Goal: Information Seeking & Learning: Check status

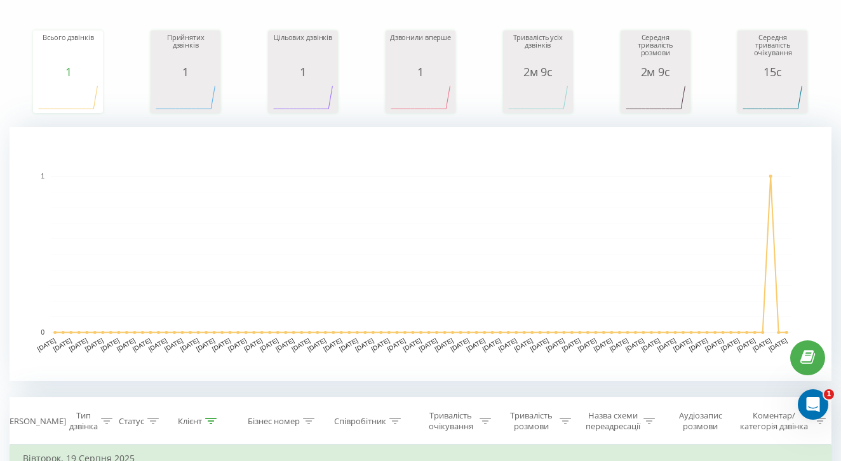
scroll to position [353, 0]
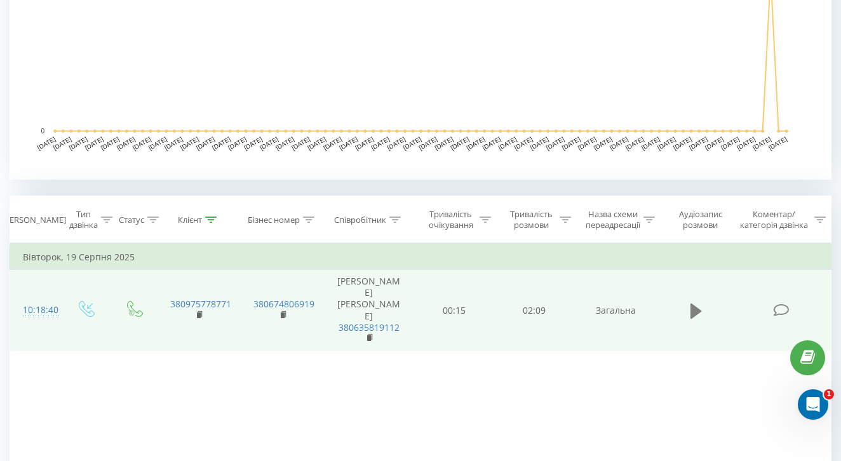
click at [693, 310] on icon at bounding box center [695, 310] width 11 height 15
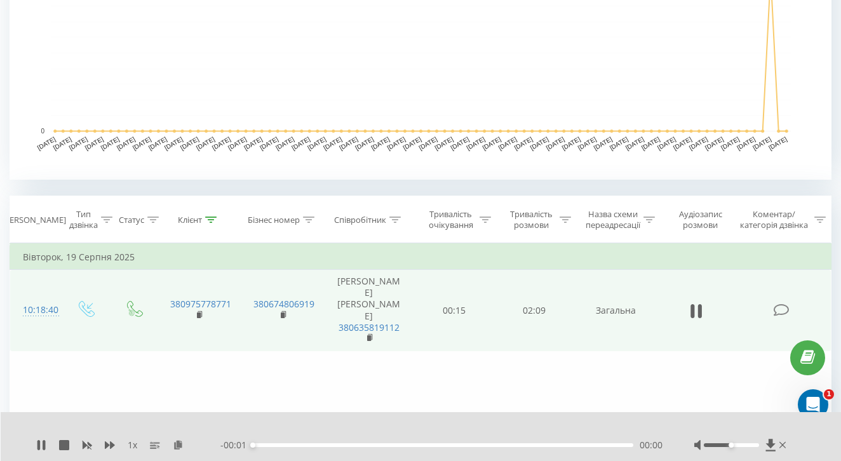
click at [302, 441] on div "- 00:01 00:00 00:00" at bounding box center [441, 445] width 442 height 13
click at [315, 453] on div "1 x - 00:01 00:00 00:00" at bounding box center [421, 436] width 841 height 49
click at [326, 440] on div "- 00:01 00:00 00:00" at bounding box center [441, 445] width 442 height 13
click at [326, 443] on div "00:00" at bounding box center [443, 445] width 380 height 4
click at [434, 447] on div "00:26" at bounding box center [443, 445] width 380 height 4
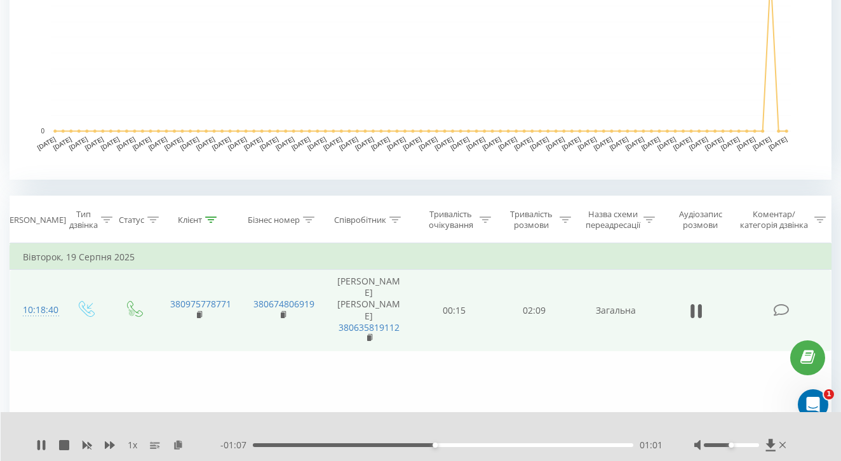
click at [487, 436] on div "1 x - 01:07 01:01 01:01" at bounding box center [421, 436] width 841 height 49
click at [702, 314] on button at bounding box center [696, 311] width 19 height 19
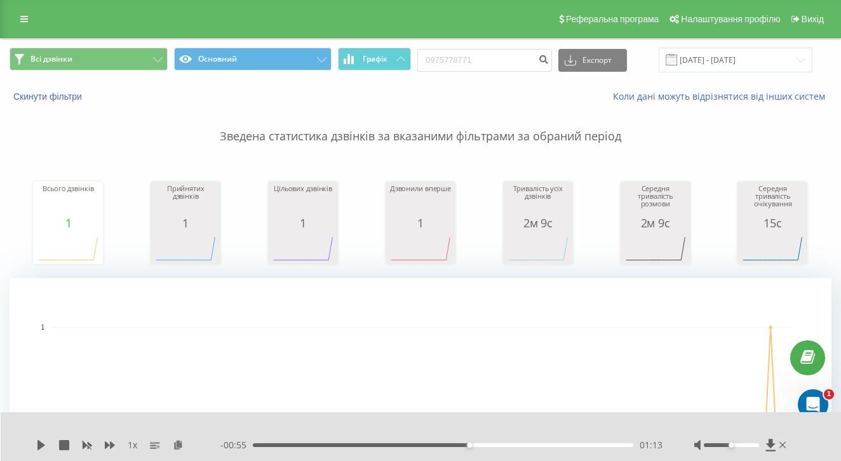
scroll to position [-1, 0]
click at [498, 66] on input "0975778771" at bounding box center [484, 60] width 135 height 23
paste input "569005"
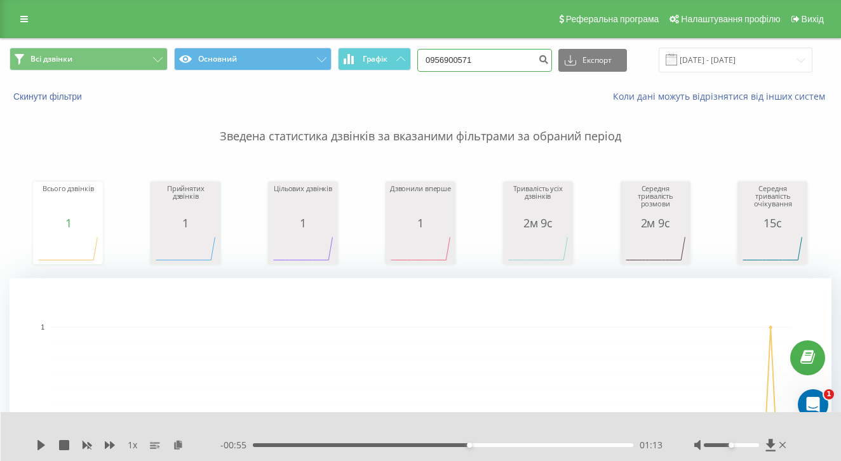
click at [546, 72] on input "0956900571" at bounding box center [484, 60] width 135 height 23
type input "0956900571"
click at [549, 62] on icon "submit" at bounding box center [543, 58] width 11 height 8
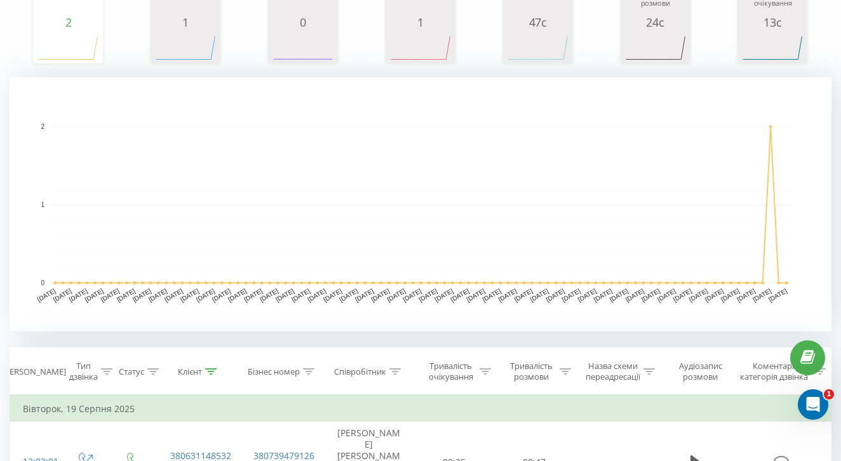
scroll to position [384, 0]
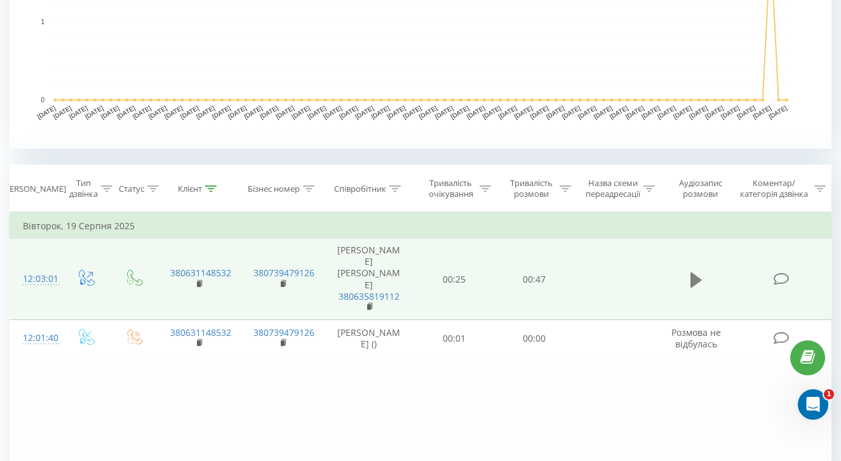
click at [697, 281] on icon at bounding box center [695, 279] width 11 height 15
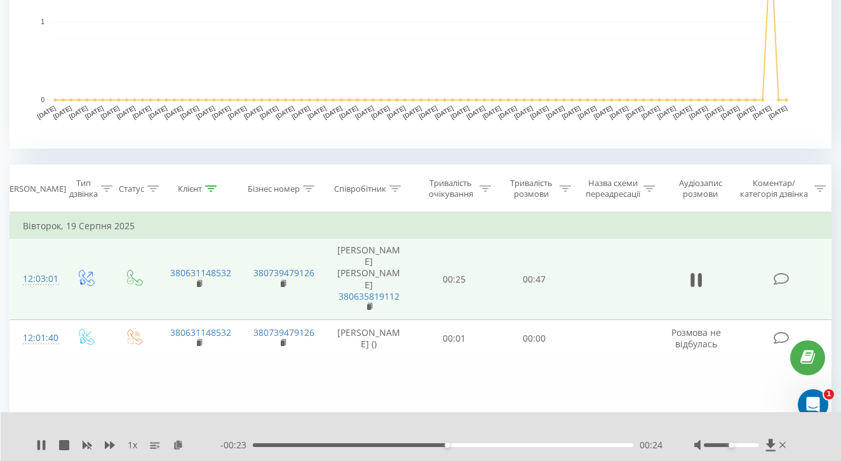
click at [40, 438] on div "1 x - 00:23 00:24 00:24" at bounding box center [421, 436] width 841 height 49
click at [43, 448] on icon at bounding box center [44, 445] width 3 height 10
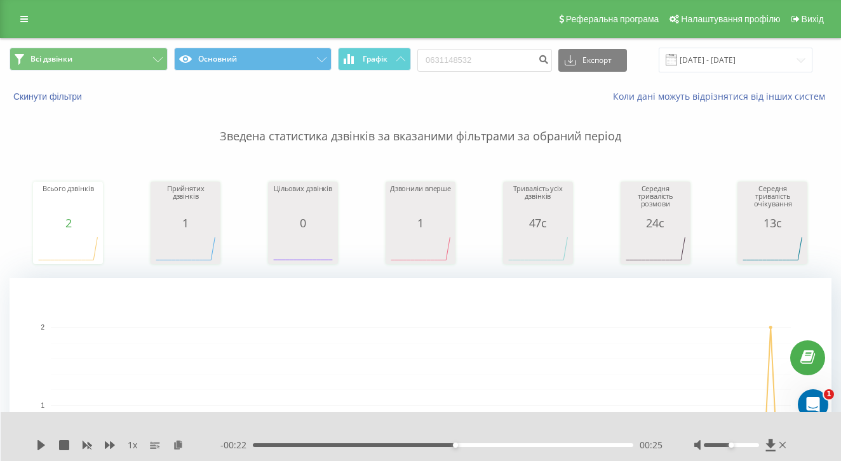
scroll to position [-1, 0]
click at [511, 69] on input "0631148532" at bounding box center [484, 60] width 135 height 23
paste input "73858705"
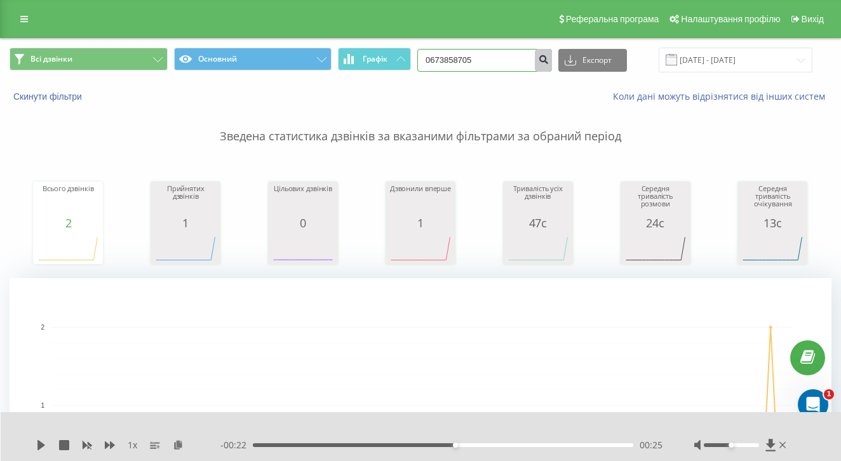
type input "0673858705"
click at [552, 71] on button "submit" at bounding box center [543, 60] width 17 height 23
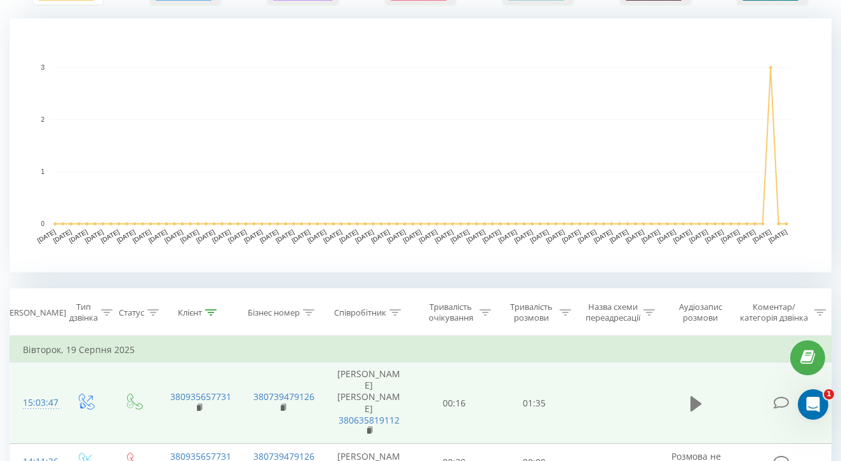
click at [695, 396] on icon at bounding box center [695, 404] width 11 height 18
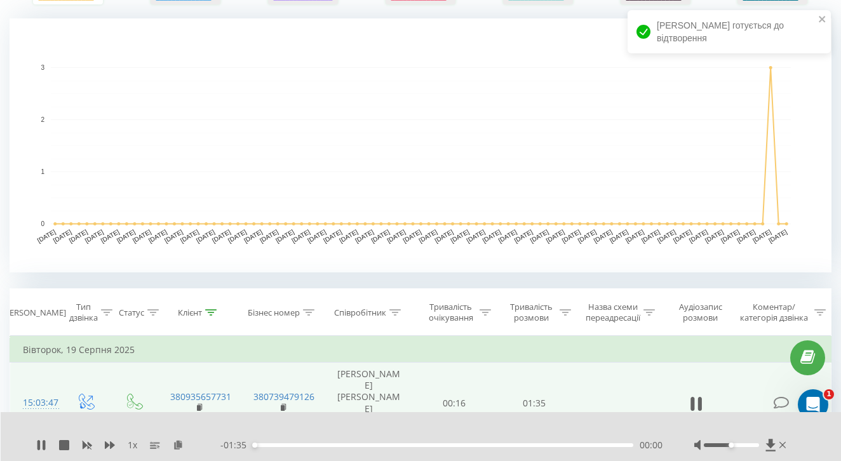
scroll to position [285, 0]
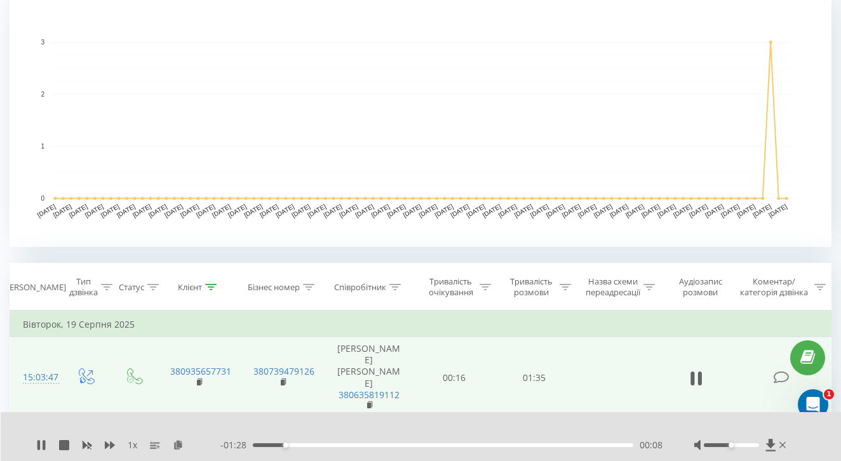
click at [48, 448] on div "1 x" at bounding box center [128, 445] width 184 height 13
click at [43, 446] on icon at bounding box center [44, 445] width 3 height 10
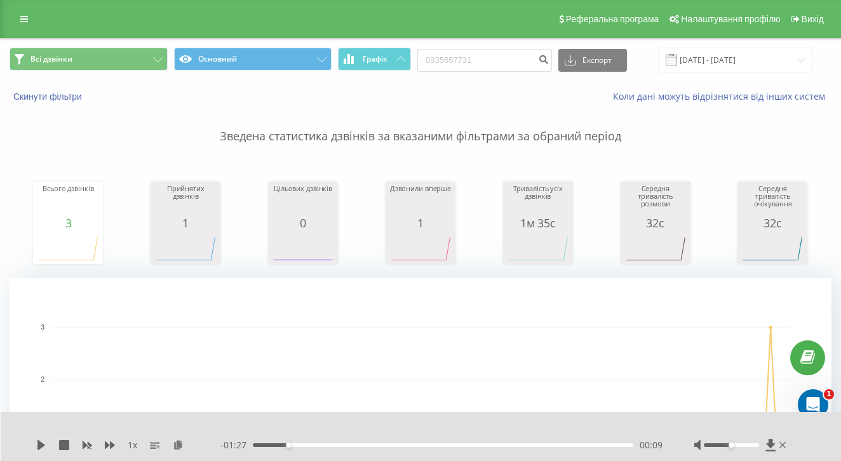
scroll to position [0, 0]
click at [507, 72] on input "0935657731" at bounding box center [484, 60] width 135 height 23
paste input "67614713"
type input "0967614713"
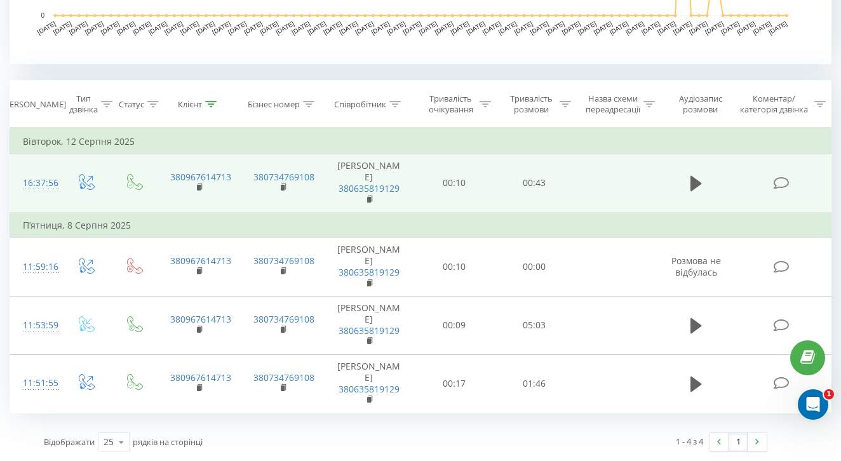
scroll to position [480, 0]
click at [691, 185] on icon at bounding box center [695, 183] width 11 height 15
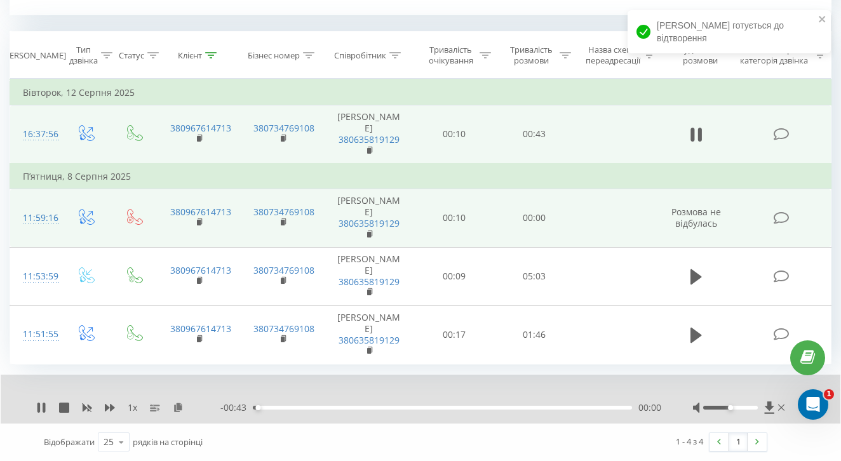
scroll to position [528, 0]
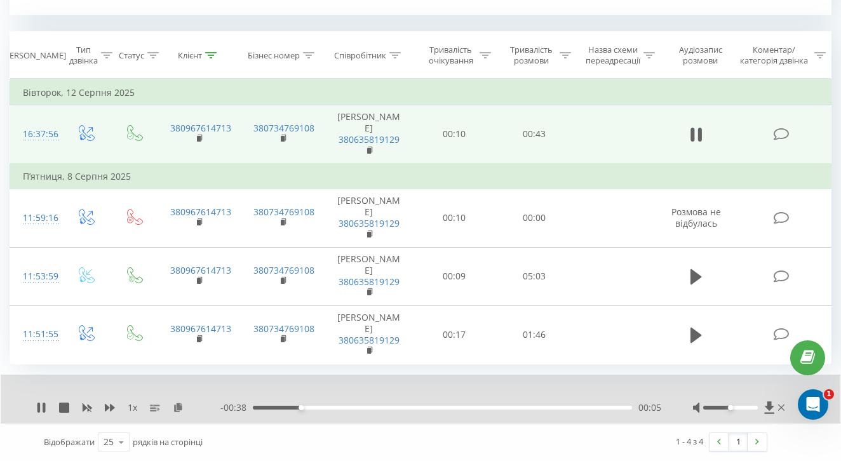
click at [734, 412] on div at bounding box center [740, 407] width 95 height 13
drag, startPoint x: 730, startPoint y: 409, endPoint x: 840, endPoint y: 504, distance: 145.4
click at [44, 408] on icon at bounding box center [44, 408] width 3 height 10
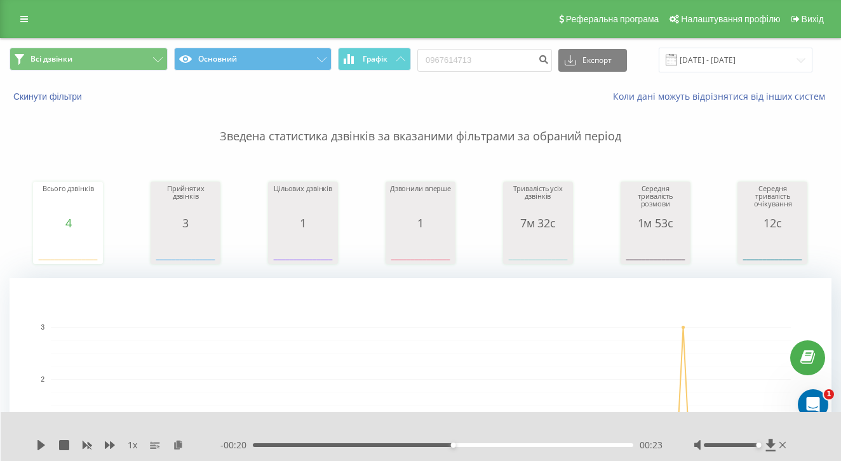
scroll to position [0, 0]
click at [488, 71] on input "0967614713" at bounding box center [484, 60] width 135 height 23
paste input "77522578"
type input "0977522578"
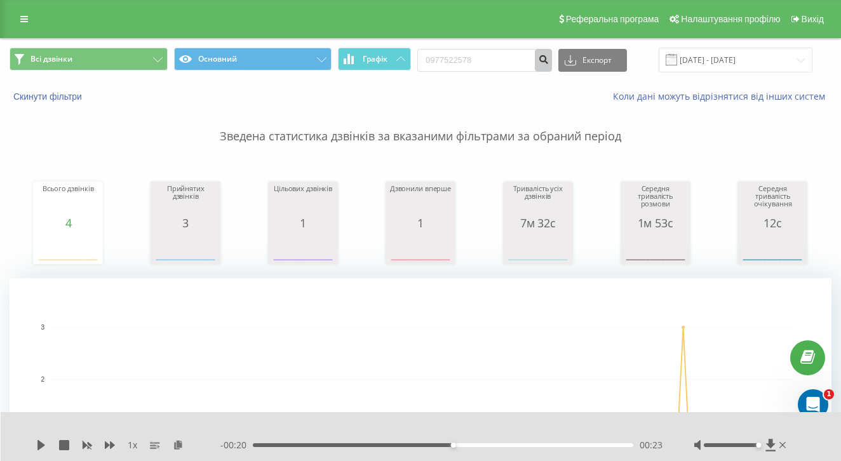
click at [549, 62] on icon "submit" at bounding box center [543, 58] width 11 height 8
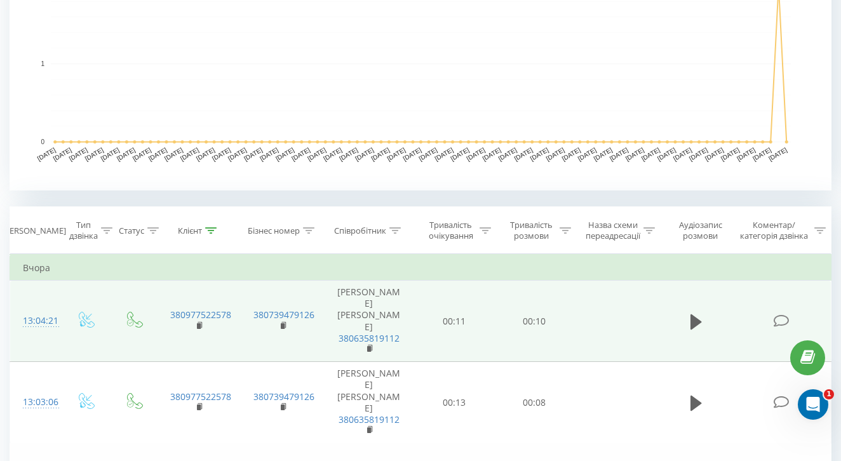
scroll to position [346, 0]
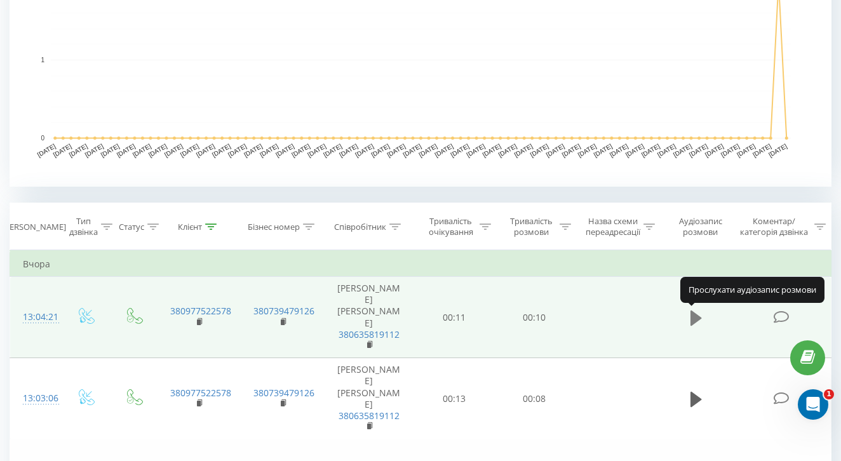
click at [690, 312] on icon at bounding box center [695, 318] width 11 height 18
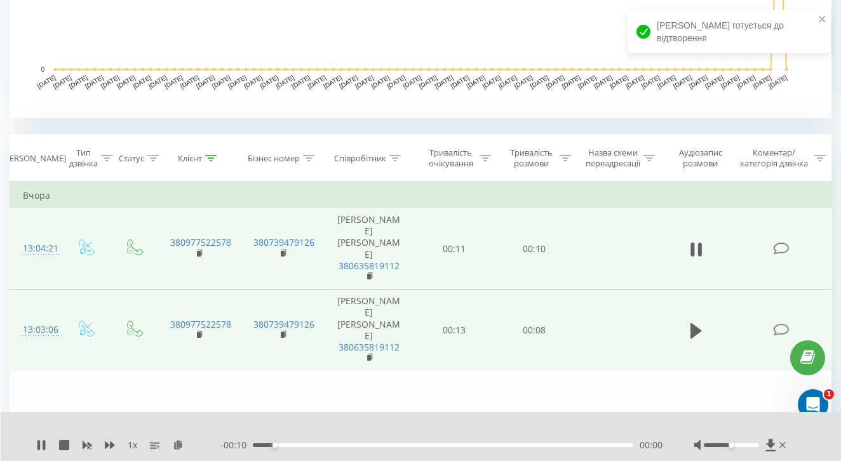
scroll to position [429, 0]
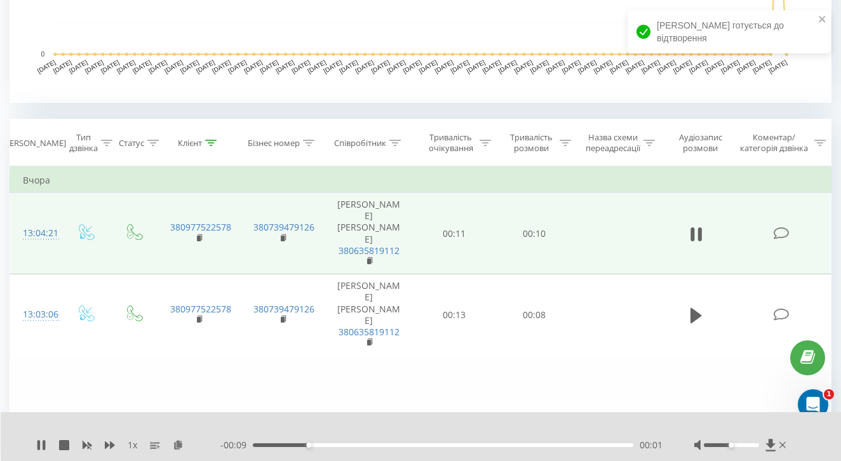
click at [729, 442] on div at bounding box center [741, 445] width 95 height 13
drag, startPoint x: 729, startPoint y: 444, endPoint x: 840, endPoint y: 444, distance: 111.8
click at [840, 444] on div "1 x - 00:08 00:02 00:02" at bounding box center [421, 436] width 841 height 49
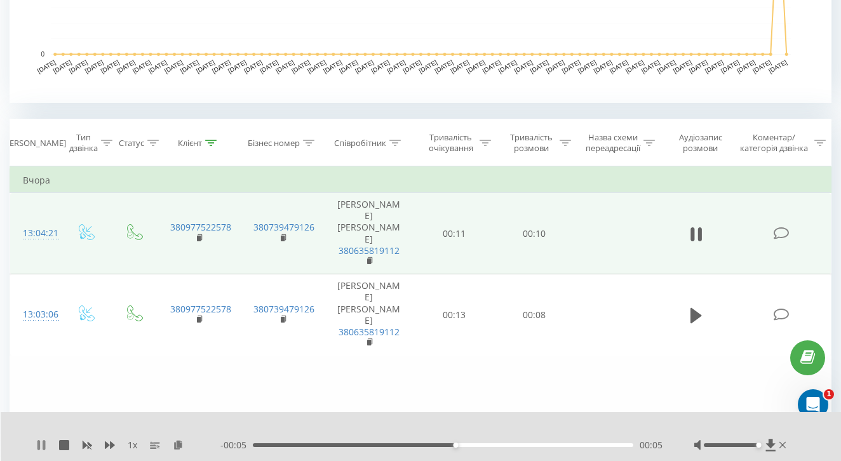
click at [36, 448] on icon at bounding box center [41, 445] width 10 height 10
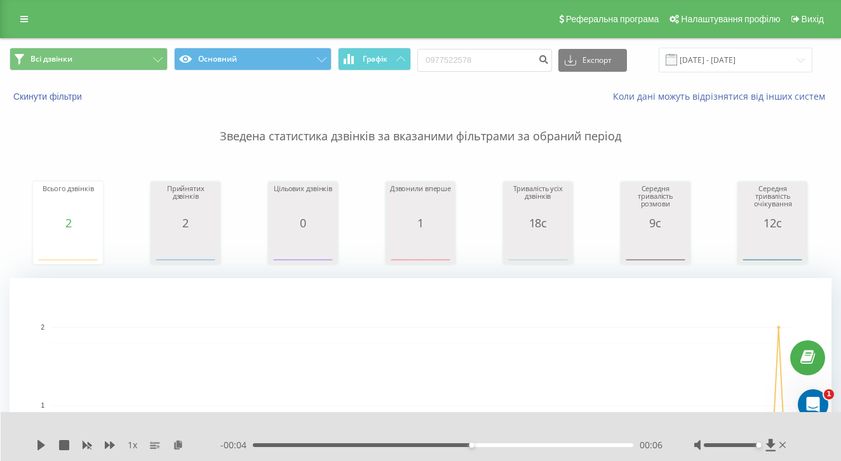
scroll to position [0, 0]
click at [509, 65] on input "0977522578" at bounding box center [484, 60] width 135 height 23
paste input "93947192"
type input "0993947192"
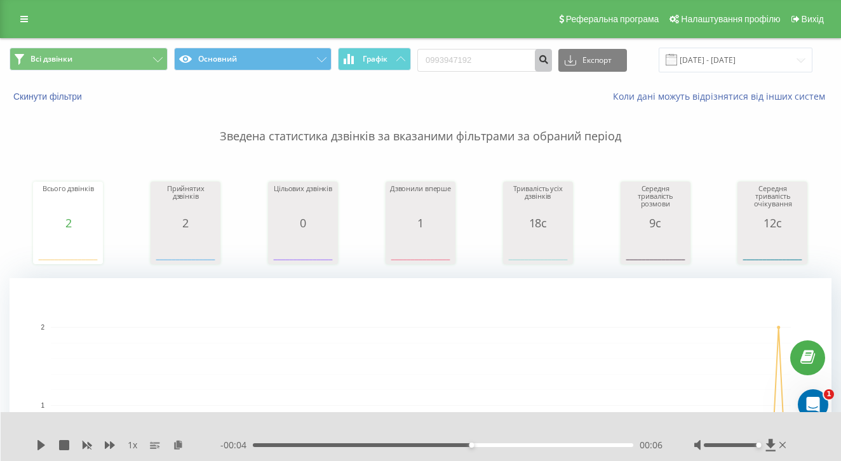
click at [552, 72] on button "submit" at bounding box center [543, 60] width 17 height 23
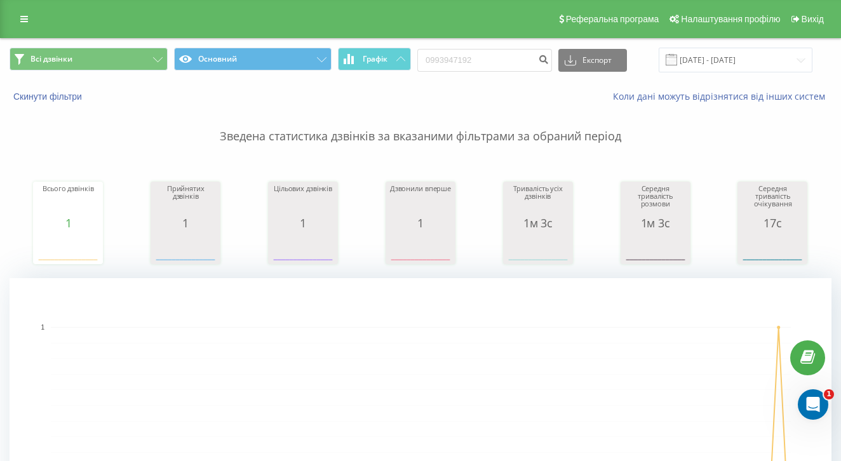
scroll to position [-1, 0]
click at [499, 72] on input "0993947192" at bounding box center [484, 60] width 135 height 23
paste input "67115215"
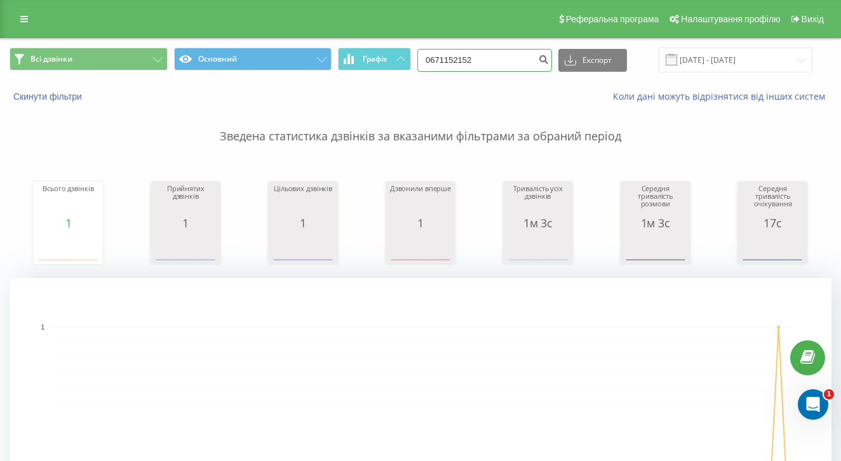
type input "0671152152"
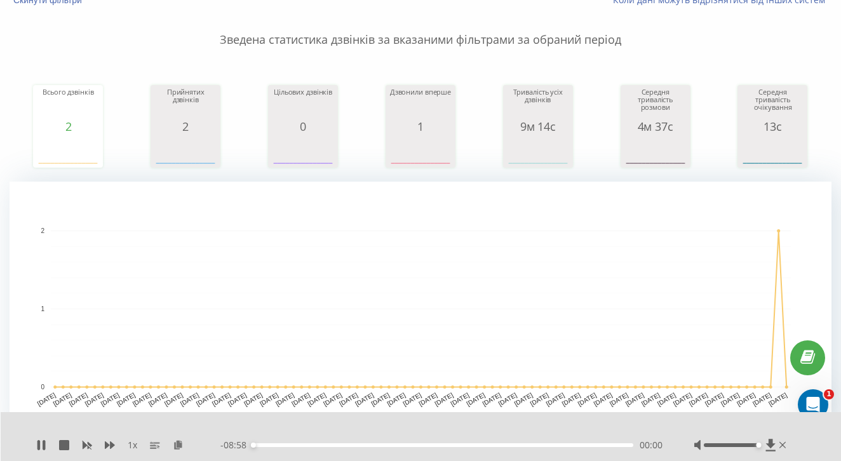
click at [423, 446] on div "00:00" at bounding box center [443, 445] width 380 height 4
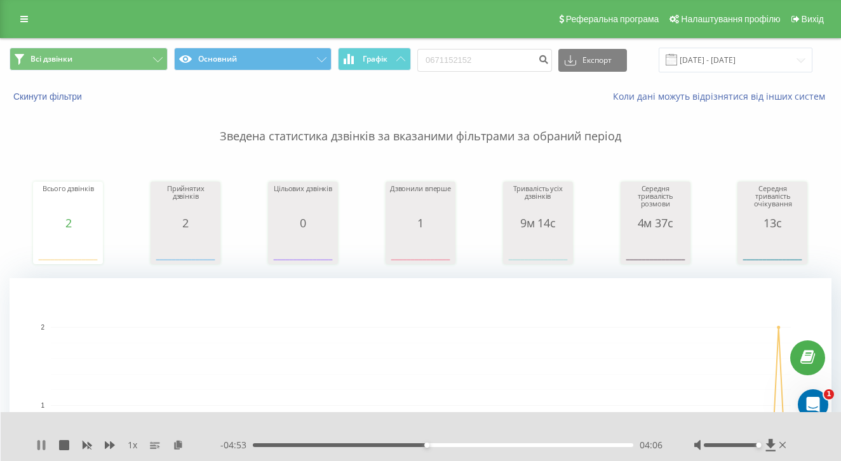
click at [36, 447] on icon at bounding box center [41, 445] width 10 height 10
click at [513, 72] on input "0671152152" at bounding box center [484, 60] width 135 height 23
paste input "34240008"
type input "0634240008"
